Goal: Find specific page/section: Find specific page/section

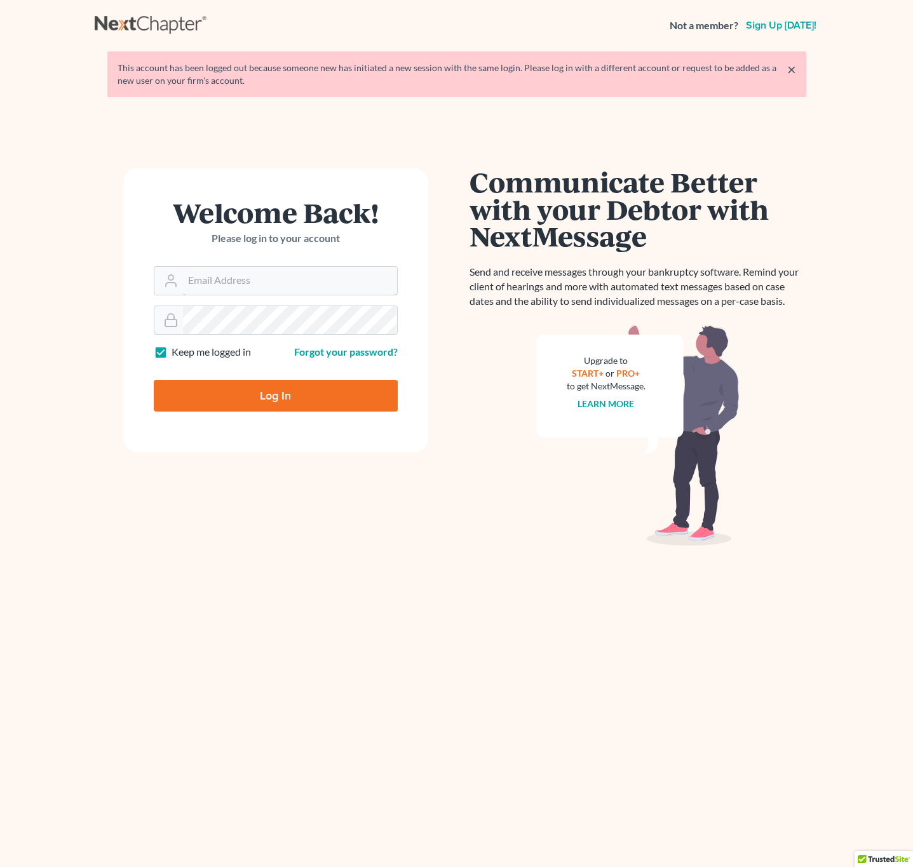
type input "[EMAIL_ADDRESS][DOMAIN_NAME]"
click at [229, 391] on input "Log In" at bounding box center [276, 396] width 244 height 32
type input "Thinking..."
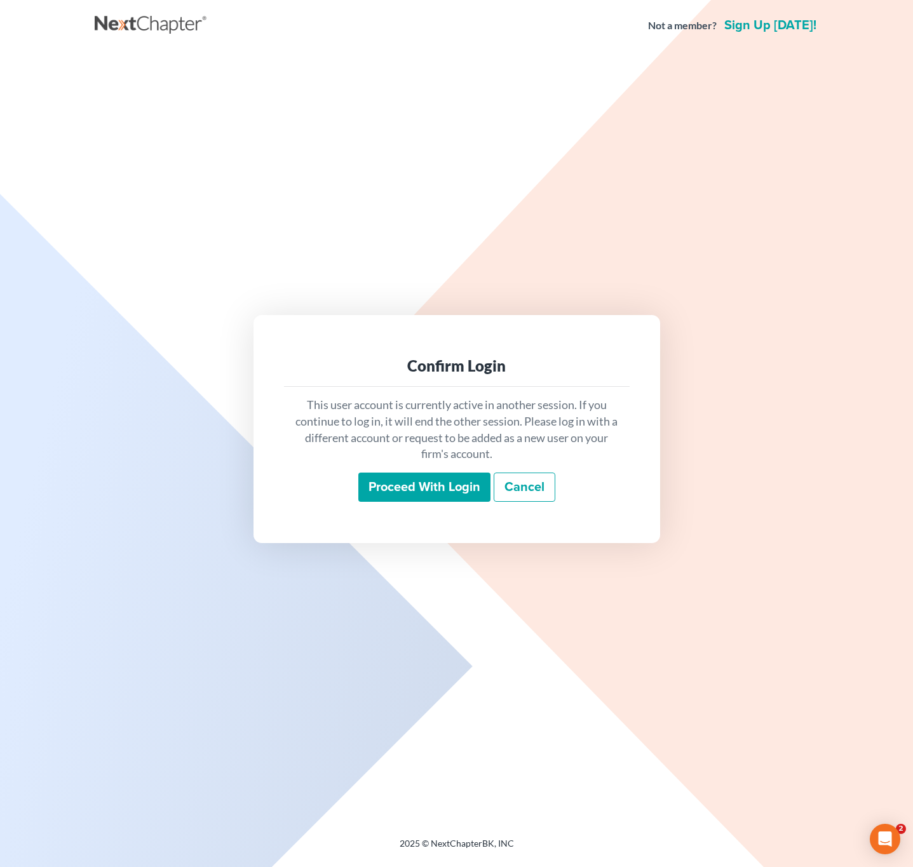
click at [448, 482] on input "Proceed with login" at bounding box center [424, 487] width 132 height 29
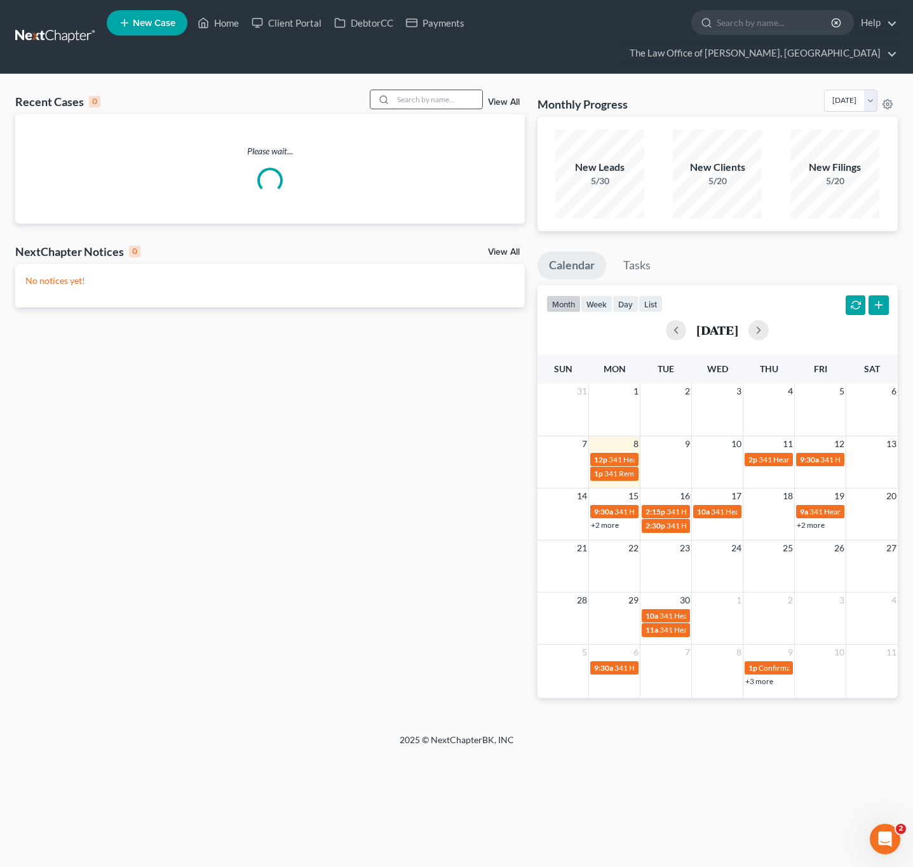
click at [459, 107] on input "search" at bounding box center [437, 99] width 89 height 18
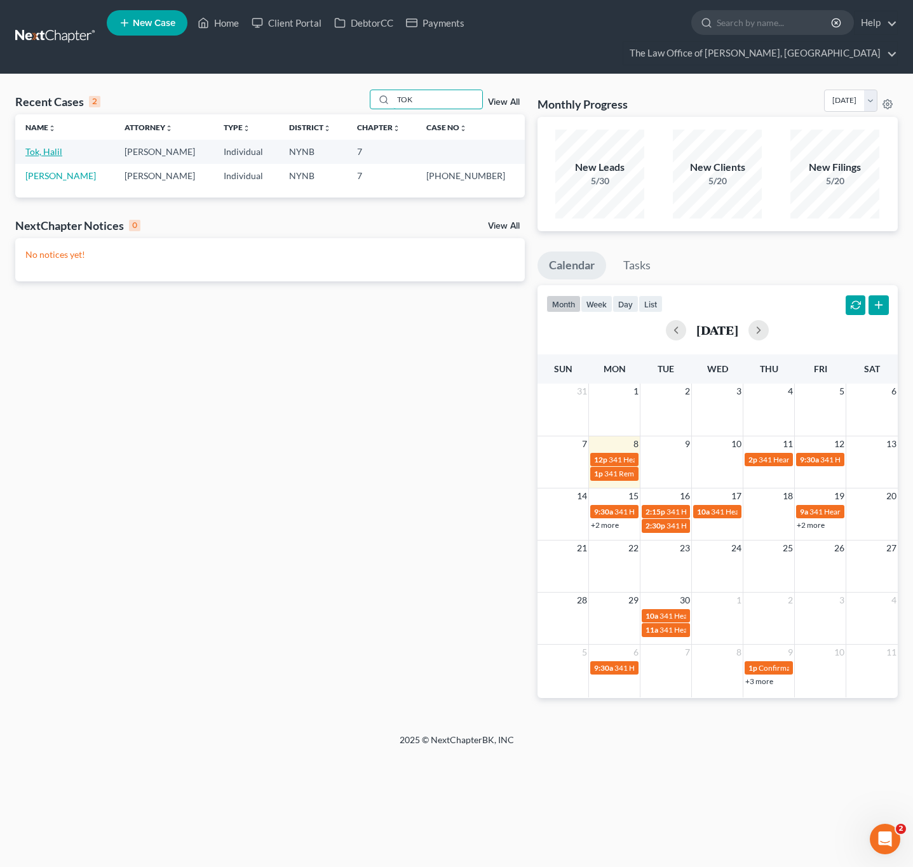
type input "TOK"
click at [50, 153] on link "Tok, Halil" at bounding box center [43, 151] width 37 height 11
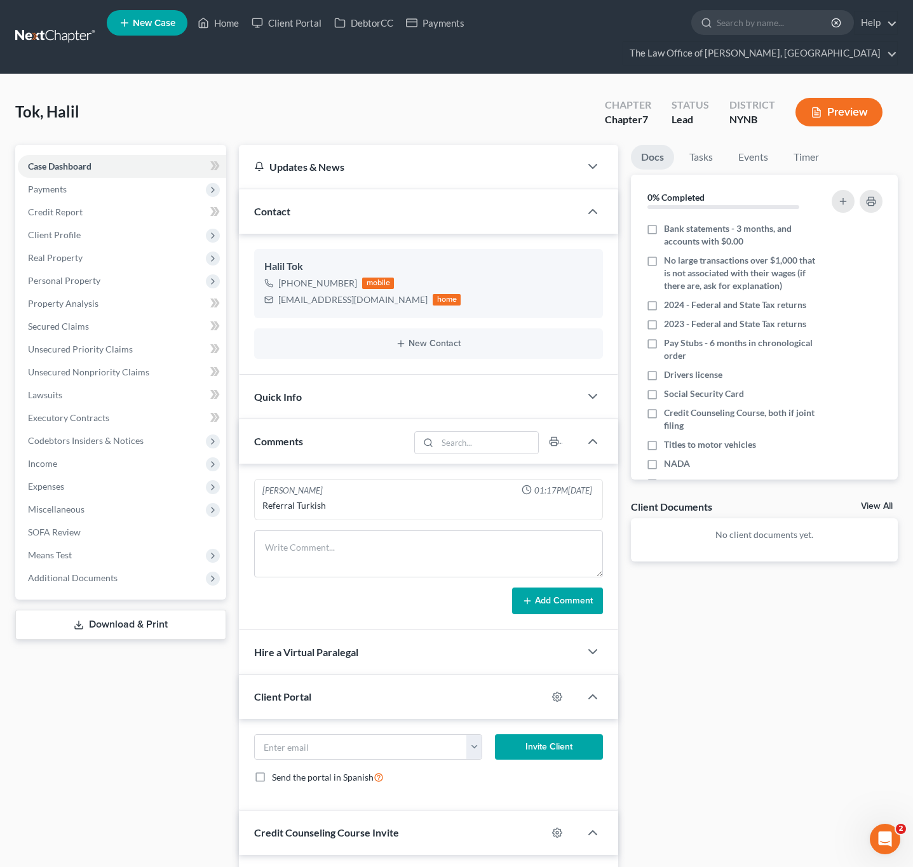
click at [855, 500] on div "Client Documents View All" at bounding box center [764, 509] width 267 height 18
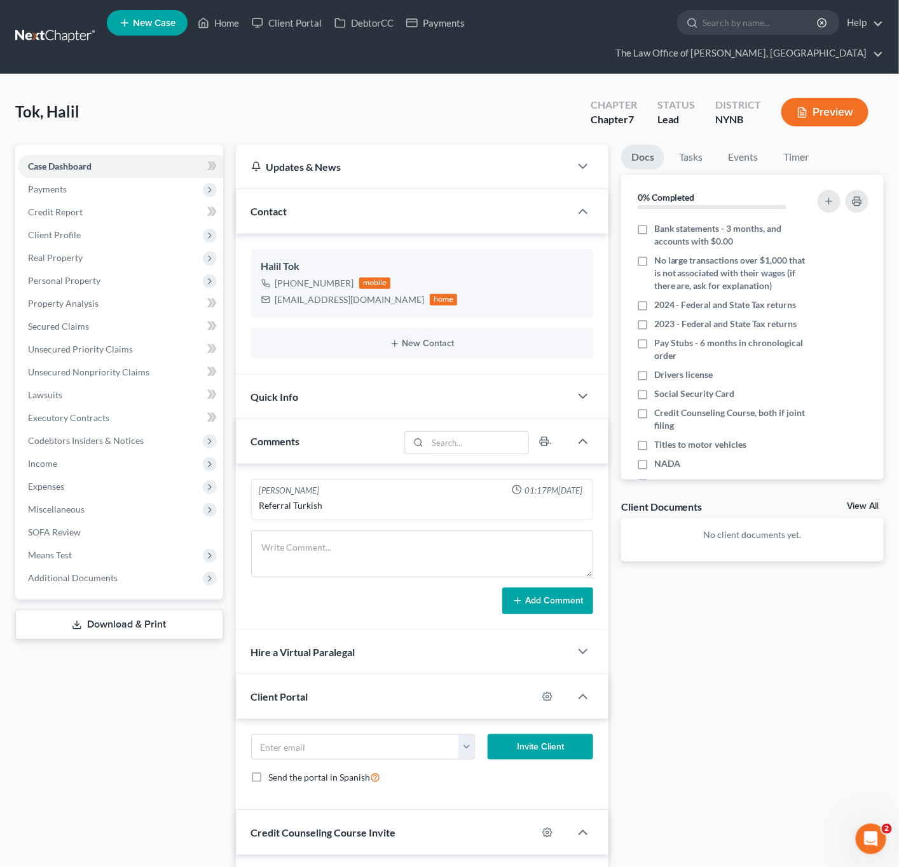
scroll to position [817, 0]
click at [869, 511] on link "View All" at bounding box center [862, 506] width 32 height 9
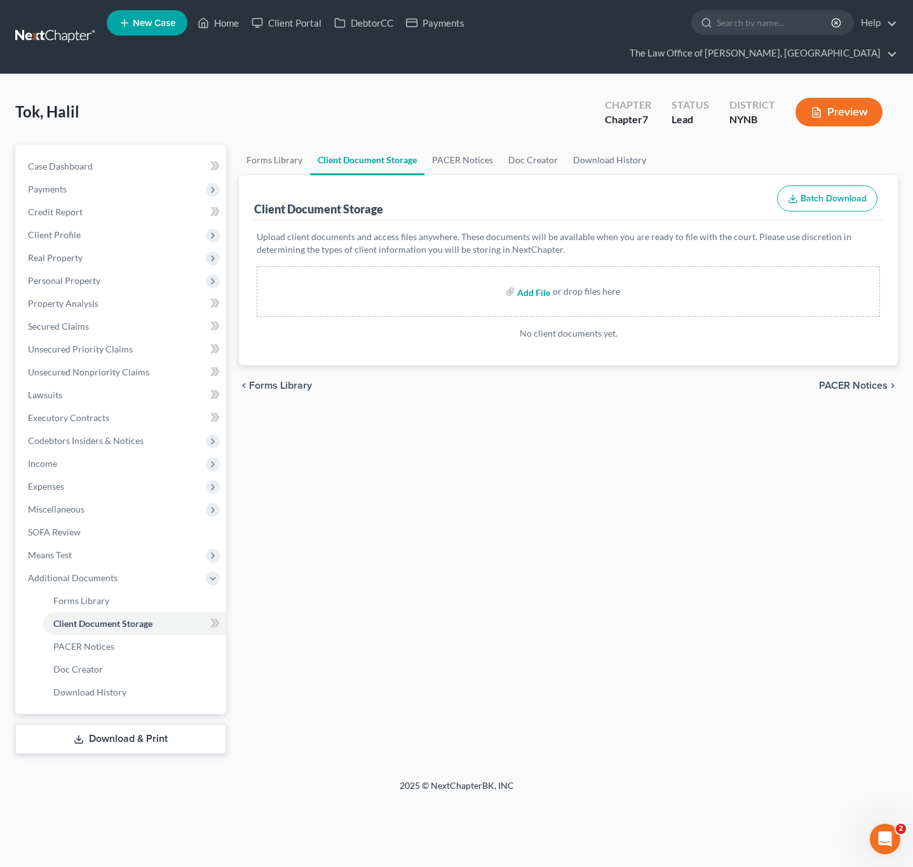
click at [522, 294] on input "file" at bounding box center [532, 291] width 31 height 23
type input "C:\fakepath\nada title.pdf"
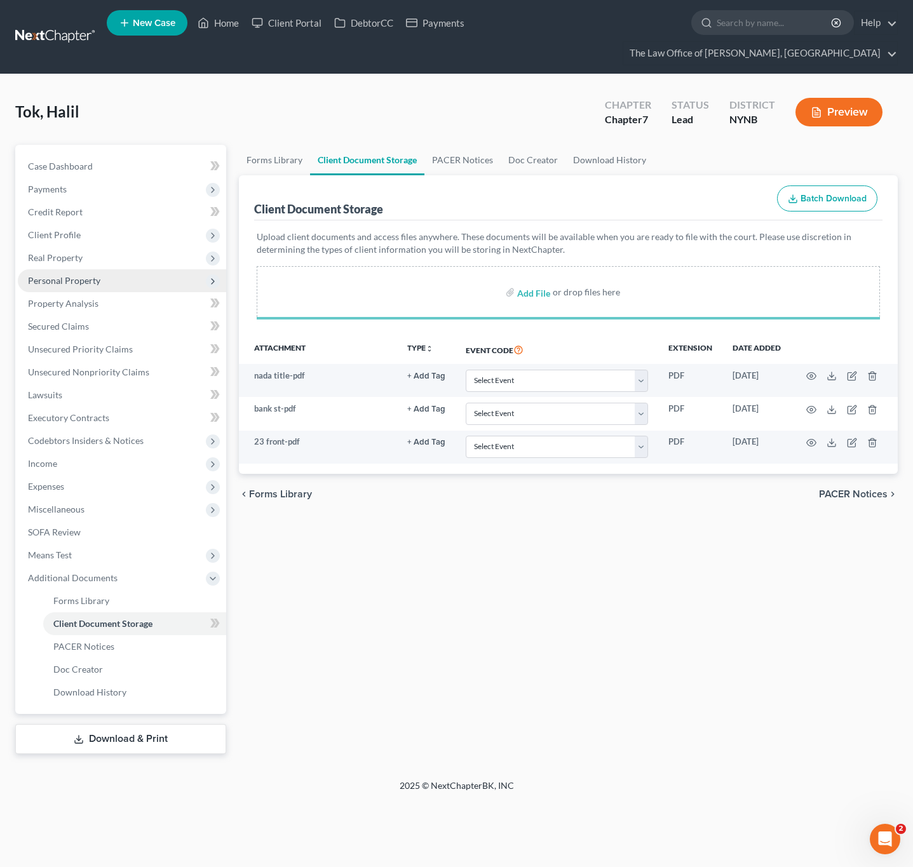
click at [82, 282] on span "Personal Property" at bounding box center [64, 280] width 72 height 11
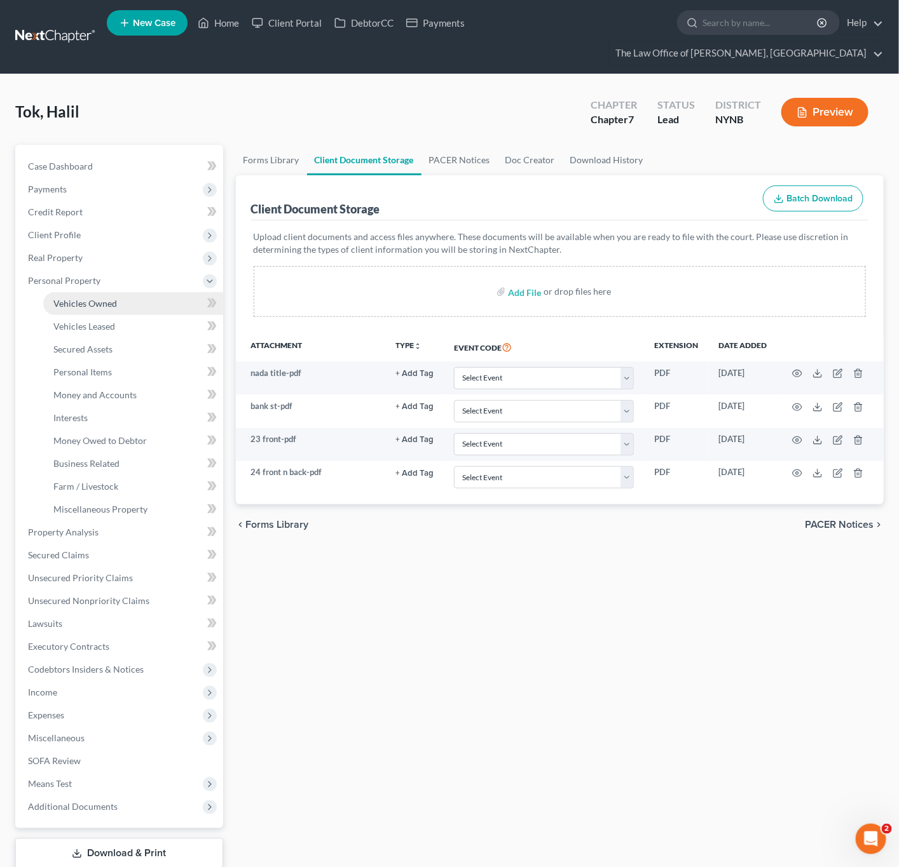
click at [88, 309] on span "Vehicles Owned" at bounding box center [85, 303] width 64 height 11
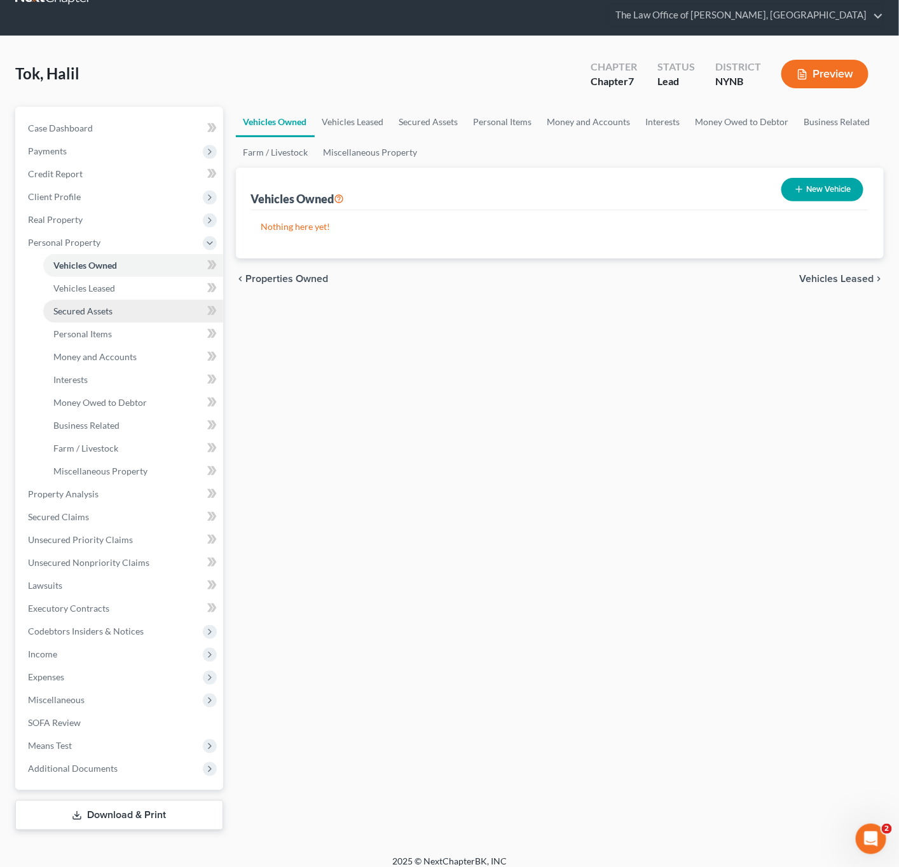
scroll to position [50, 0]
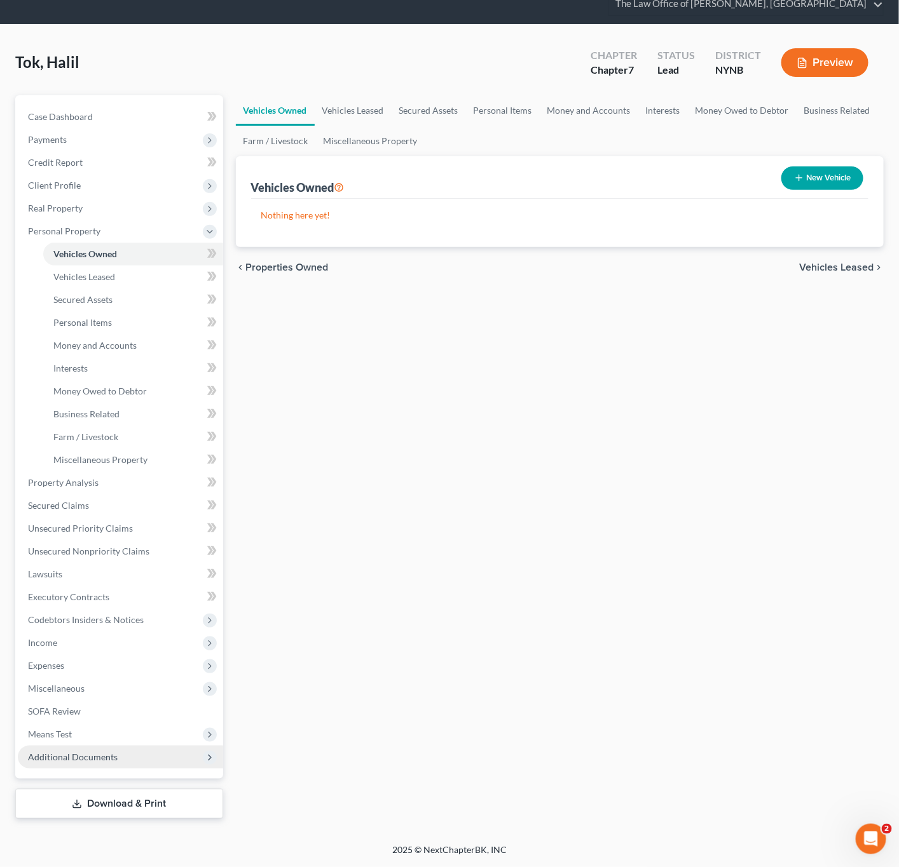
click at [107, 757] on span "Additional Documents" at bounding box center [73, 757] width 90 height 11
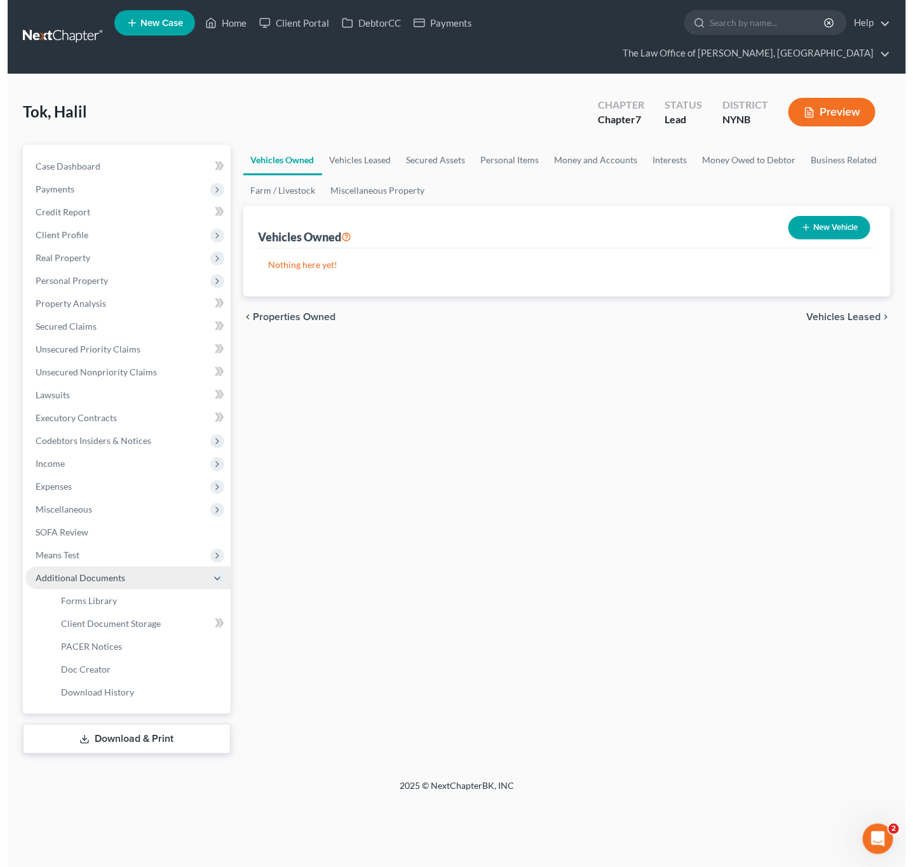
scroll to position [0, 0]
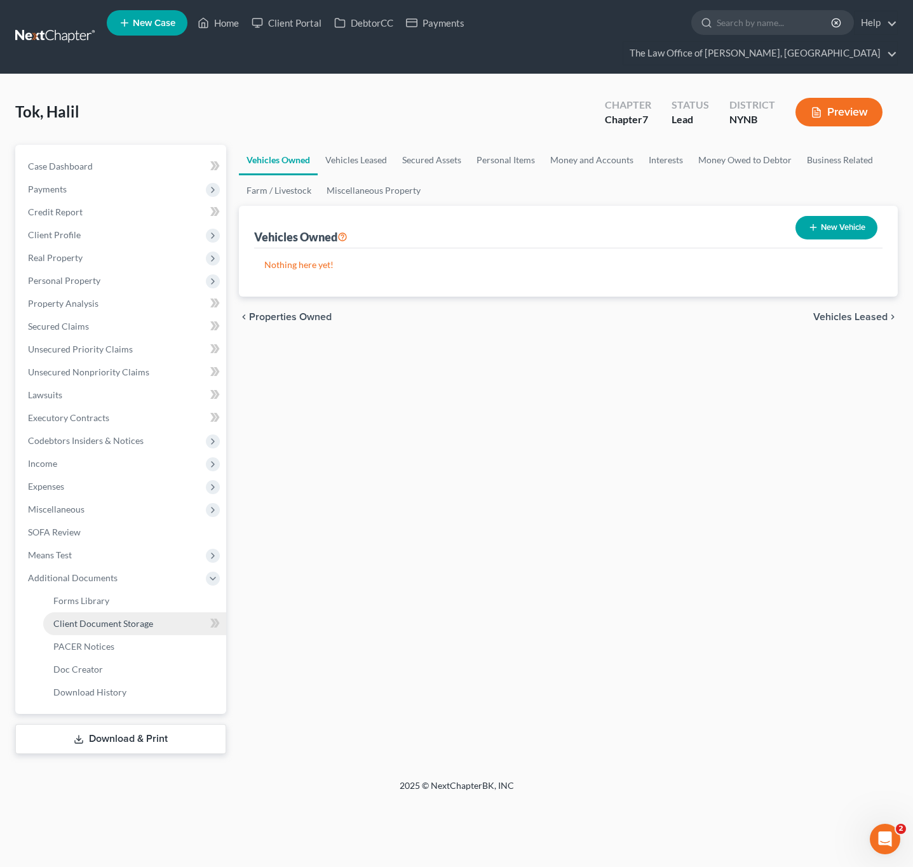
click at [126, 632] on link "Client Document Storage" at bounding box center [134, 624] width 183 height 23
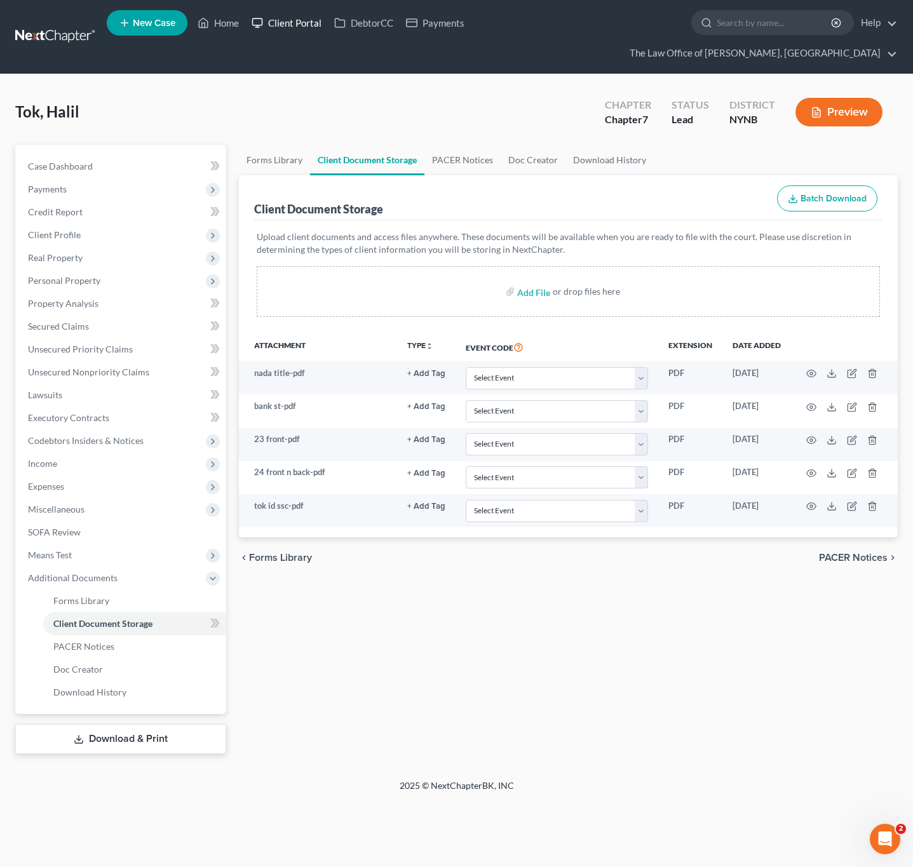
click at [292, 22] on link "Client Portal" at bounding box center [286, 22] width 83 height 23
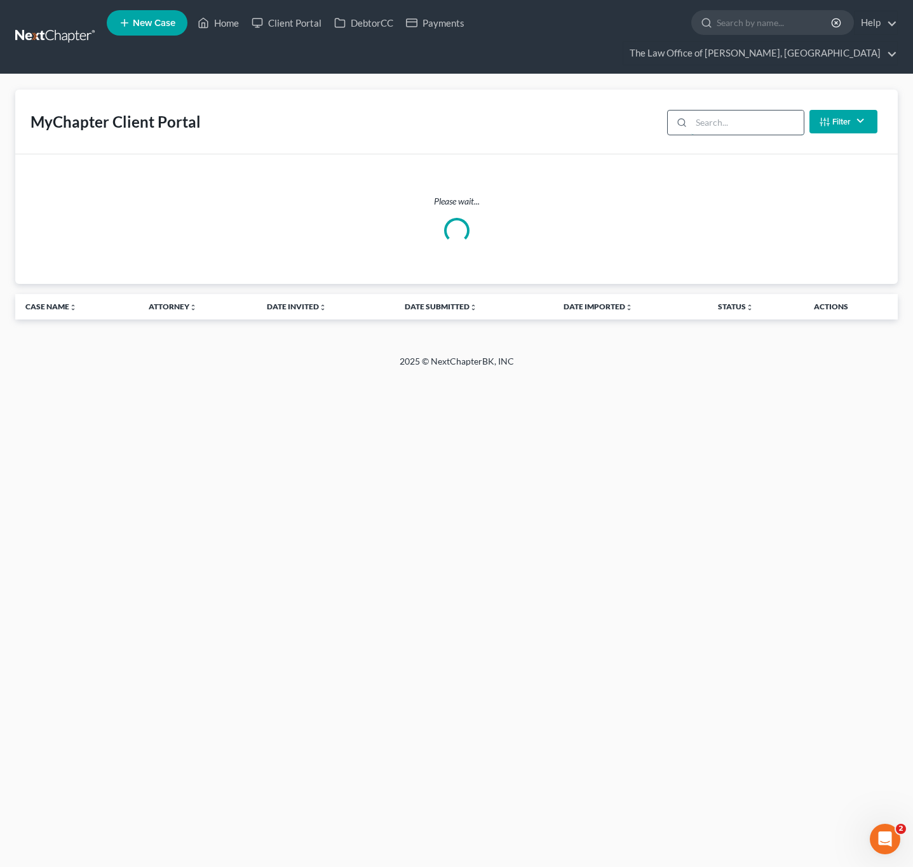
click at [705, 117] on input "search" at bounding box center [747, 123] width 112 height 24
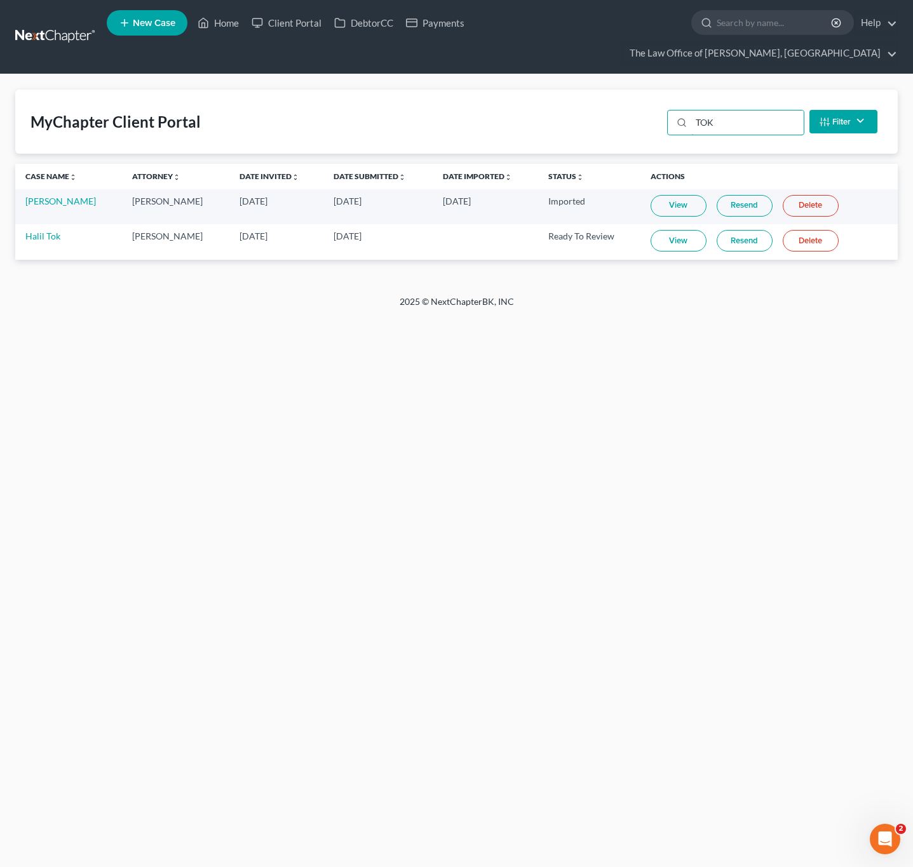
type input "TOK"
click at [690, 246] on link "View" at bounding box center [679, 241] width 56 height 22
click at [346, 15] on icon at bounding box center [339, 22] width 11 height 15
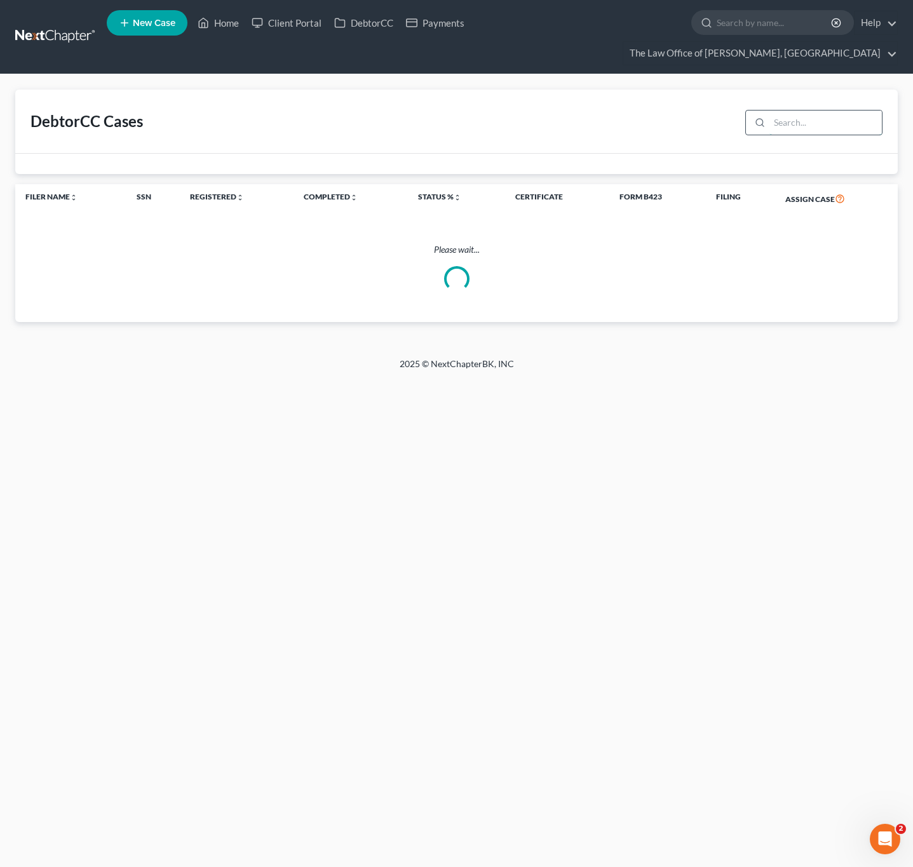
click at [814, 121] on input "search" at bounding box center [826, 123] width 112 height 24
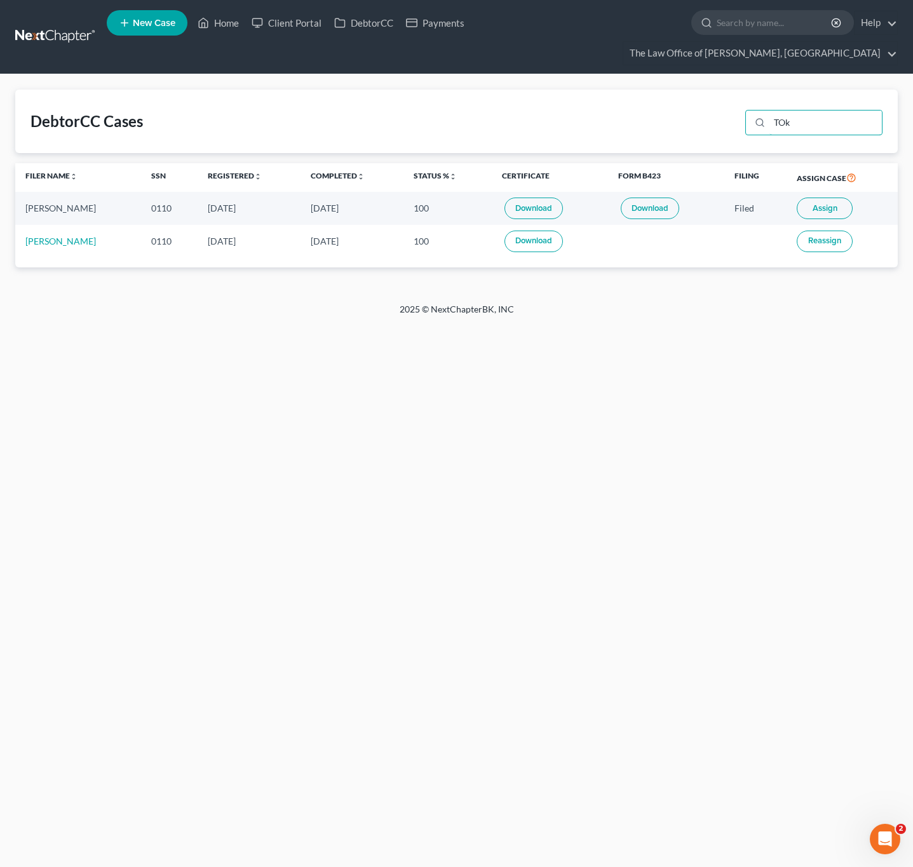
type input "TOk"
